Goal: Information Seeking & Learning: Learn about a topic

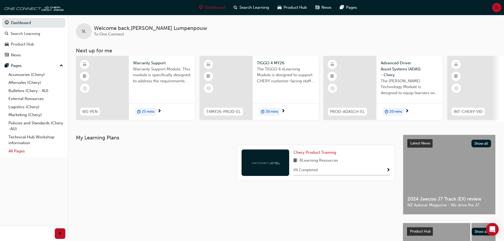
click at [21, 151] on link "All Pages" at bounding box center [35, 151] width 59 height 8
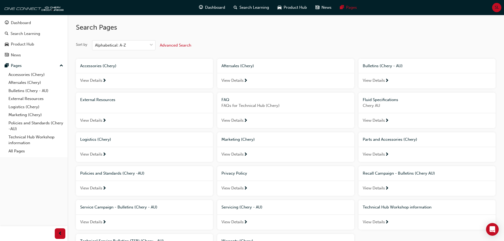
scroll to position [57, 0]
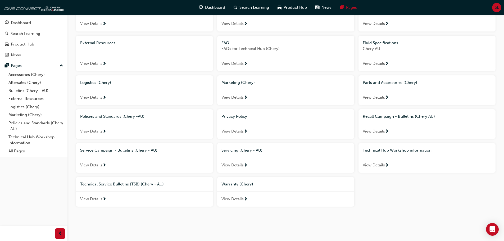
click at [97, 198] on span "View Details" at bounding box center [91, 199] width 22 height 6
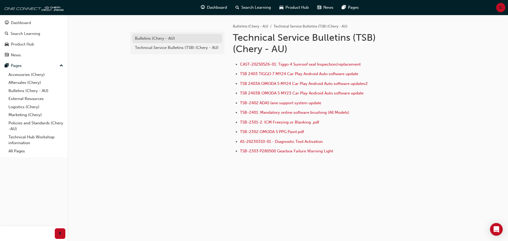
click at [168, 40] on div "Bulletins (Chery - AU)" at bounding box center [177, 38] width 85 height 6
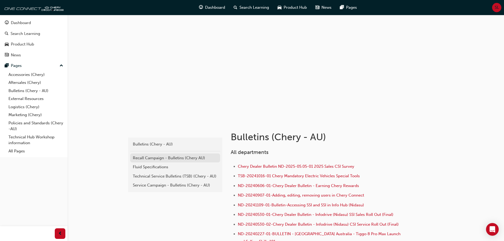
click at [167, 161] on div "Recall Campaign - Bulletins (Chery AU)" at bounding box center [175, 158] width 85 height 6
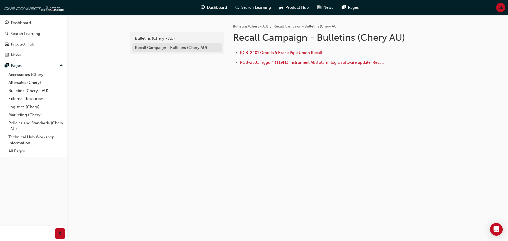
click at [147, 47] on div "Recall Campaign - Bulletins (Chery AU)" at bounding box center [177, 48] width 85 height 6
click at [186, 50] on div "Recall Campaign - Bulletins (Chery AU)" at bounding box center [177, 48] width 85 height 6
click at [170, 37] on div "Bulletins (Chery - AU)" at bounding box center [177, 38] width 85 height 6
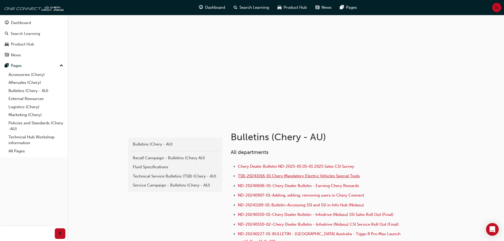
click at [297, 176] on span "TSB-20241016-01 Chery Mandatory Electric Vehicles Special Tools" at bounding box center [299, 176] width 122 height 5
click at [148, 142] on div "Bulletins (Chery - AU)" at bounding box center [175, 144] width 85 height 6
click at [149, 143] on div "Bulletins (Chery - AU)" at bounding box center [175, 144] width 85 height 6
click at [178, 158] on div "Recall Campaign - Bulletins (Chery AU)" at bounding box center [175, 158] width 85 height 6
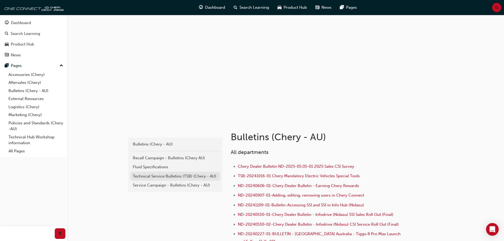
click at [161, 177] on div "Technical Service Bulletins (TSB) (Chery - AU)" at bounding box center [175, 176] width 85 height 6
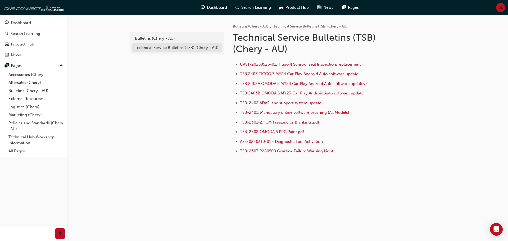
click at [187, 50] on div "Technical Service Bulletins (TSB) (Chery - AU)" at bounding box center [177, 48] width 85 height 6
click at [24, 87] on link "Bulletins (Chery - AU)" at bounding box center [35, 91] width 59 height 8
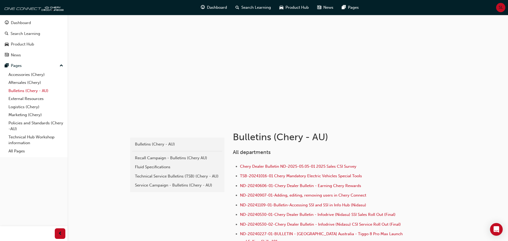
click at [24, 87] on link "Bulletins (Chery - AU)" at bounding box center [35, 91] width 59 height 8
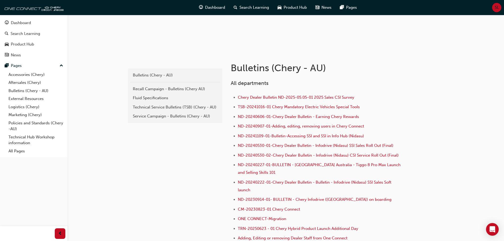
scroll to position [106, 0]
